Goal: Answer question/provide support

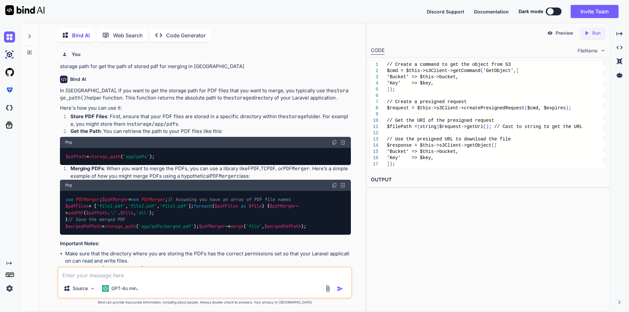
scroll to position [12488, 0]
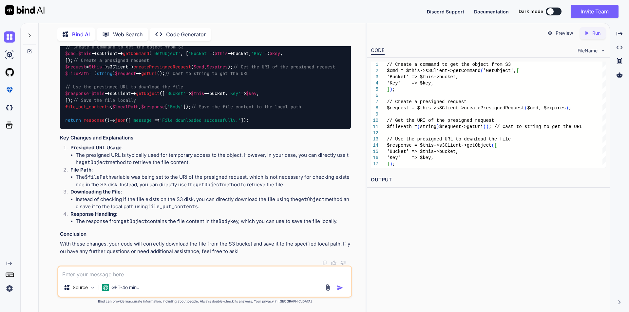
click at [93, 277] on textarea at bounding box center [204, 273] width 293 height 12
paste textarea ""Declaration of setasign\\Fpdi\\FpdfTplTrait::setPageFormat($size, $orientation…"
type textarea ""Declaration of setasign\\Fpdi\\FpdfTplTrait::setPageFormat($size, $orientation…"
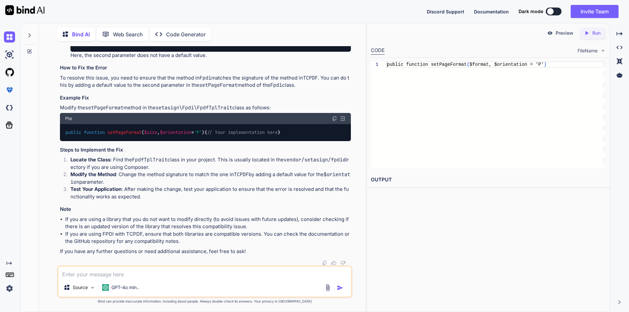
scroll to position [12962, 0]
click at [131, 273] on textarea at bounding box center [204, 273] width 293 height 12
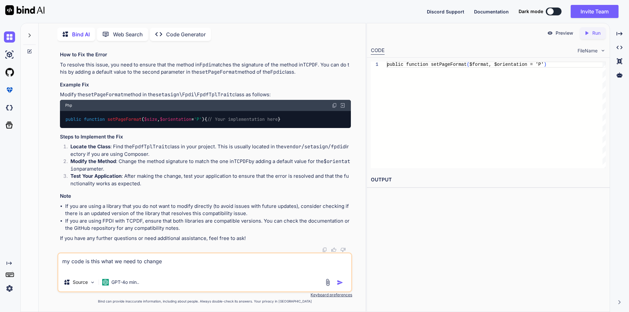
paste textarea "$pdf = new Fpdi(); foreach($files as $file) { $pageCount = $pdf->setSourceFile(…"
type textarea "my code is this what we need to change $pdf = new Fpdi(); foreach($files as $fi…"
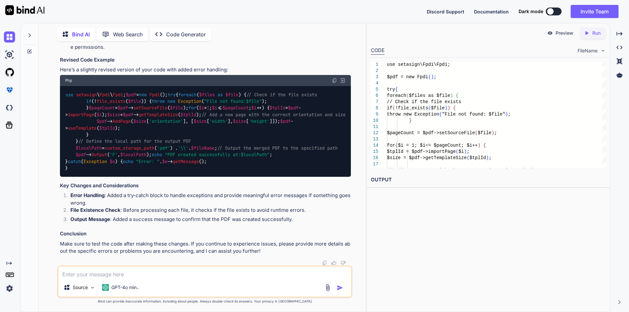
scroll to position [13369, 0]
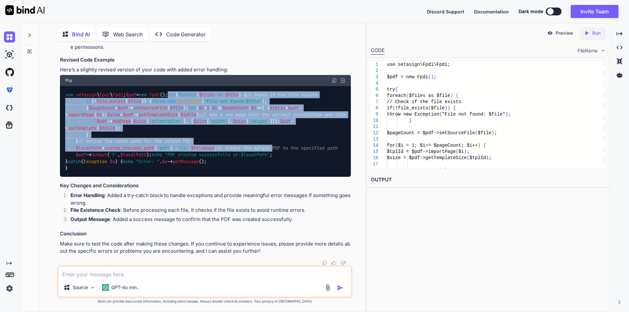
drag, startPoint x: 66, startPoint y: 78, endPoint x: 131, endPoint y: 228, distance: 163.5
click at [131, 172] on code "use setasign \ Fpdi \ Fpdi ; $pdf = new Fpdi (); try { foreach ( $files as $fil…" at bounding box center [205, 131] width 281 height 80
drag, startPoint x: 66, startPoint y: 66, endPoint x: 120, endPoint y: 198, distance: 142.6
click at [120, 177] on div "use setasign \ Fpdi \ Fpdi ; $pdf = new Fpdi (); try { foreach ( $files as $fil…" at bounding box center [205, 131] width 291 height 91
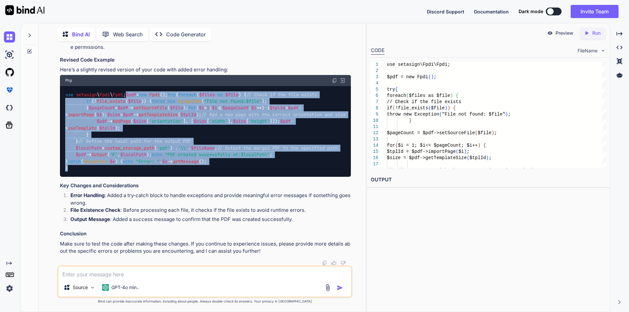
copy code "$pdf = new Fpdi (); try { foreach ( $files as $file ) { // Check if the file ex…"
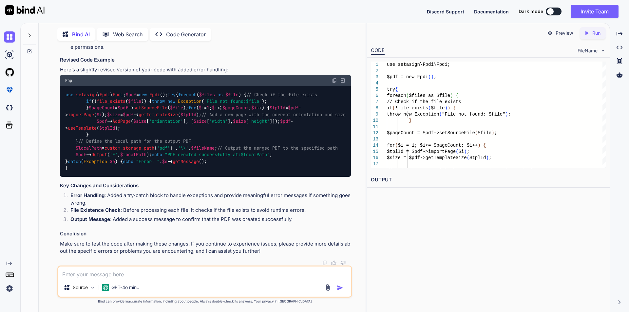
click at [93, 273] on textarea at bounding box center [204, 273] width 293 height 12
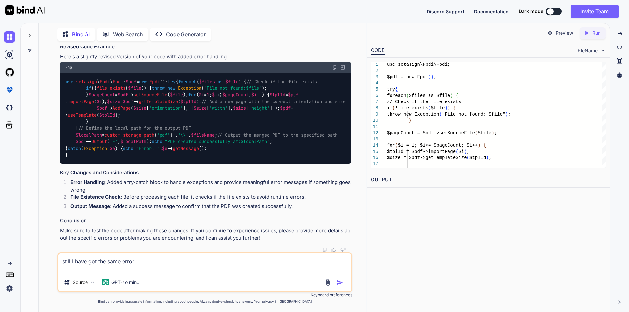
paste textarea "Declaration of setasign\\Fpdi\\FpdfTplTrait::setPageFormat($size, $orientation)…"
type textarea "still I have got the same error Declaration of setasign\\Fpdi\\FpdfTplTrait::se…"
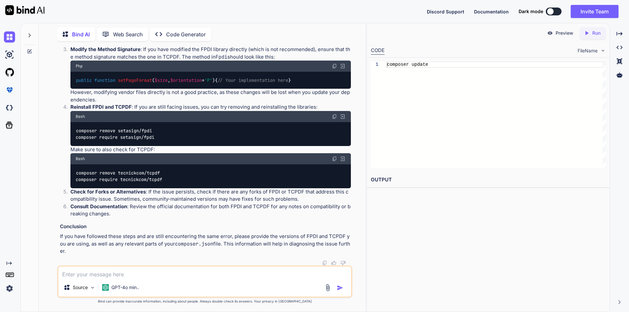
scroll to position [13865, 0]
drag, startPoint x: 76, startPoint y: 131, endPoint x: 156, endPoint y: 131, distance: 79.3
click at [156, 131] on div "composer remove setasign/fpdi composer require setasign/fpdi" at bounding box center [210, 134] width 281 height 24
copy code "composer remove setasign/fpdi"
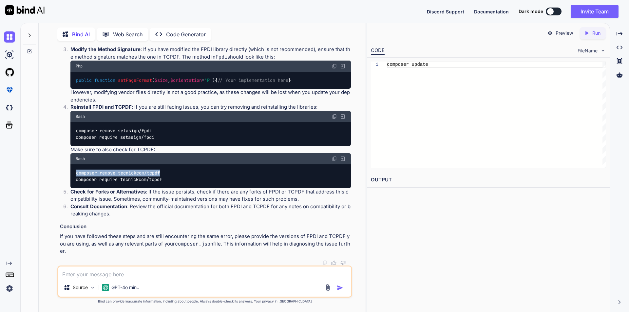
drag, startPoint x: 77, startPoint y: 173, endPoint x: 164, endPoint y: 173, distance: 87.5
click at [164, 173] on div "composer remove tecnickcom/tcpdf composer require tecnickcom/tcpdf" at bounding box center [210, 177] width 281 height 24
copy code "composer remove tecnickcom/tcpdf"
click at [94, 272] on textarea at bounding box center [204, 273] width 293 height 12
paste textarea "iio/libmergepdf"
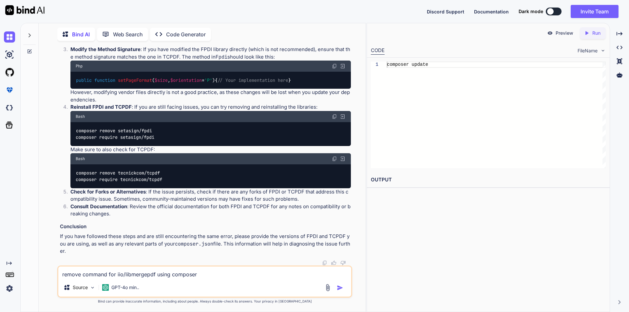
type textarea "remove command for iio/libmergepdf using composer"
click at [341, 289] on img "button" at bounding box center [340, 288] width 7 height 7
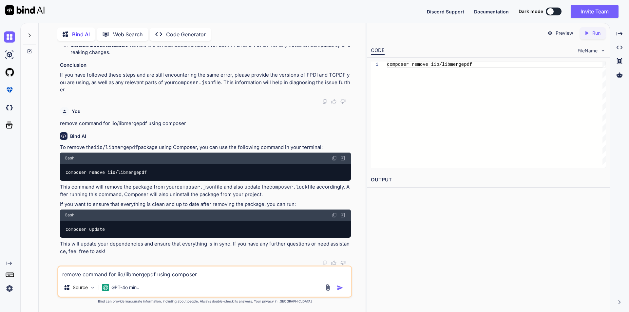
scroll to position [14000, 0]
drag, startPoint x: 66, startPoint y: 200, endPoint x: 154, endPoint y: 197, distance: 88.6
click at [154, 181] on div "composer remove iio/libmergepdf" at bounding box center [205, 172] width 291 height 17
copy code "composer remove iio/libmergepdf"
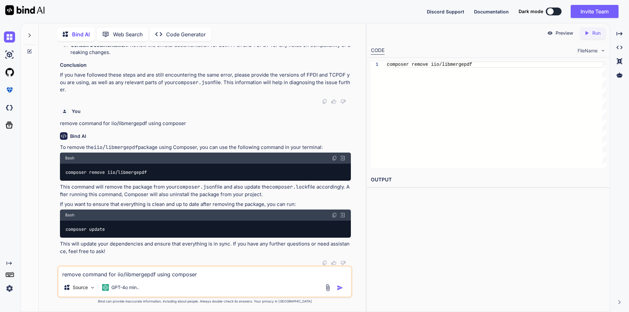
click at [119, 274] on textarea "remove command for iio/libmergepdf using composer" at bounding box center [204, 273] width 293 height 12
paste textarea "essage: "Class "FPDF" not found", exception: "Error""
click at [62, 275] on textarea "essage: "Class "FPDF" not found", exception: "Error"" at bounding box center [204, 273] width 293 height 12
type textarea "message: "Class "FPDF" not found", exception: "Error""
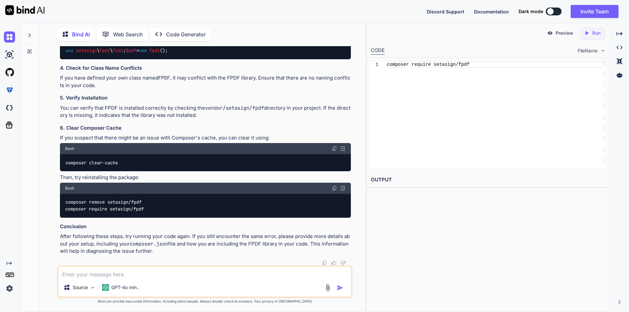
scroll to position [14227, 0]
drag, startPoint x: 66, startPoint y: 171, endPoint x: 182, endPoint y: 171, distance: 115.4
copy code "composer require setasign/fpdf"
